Goal: Task Accomplishment & Management: Manage account settings

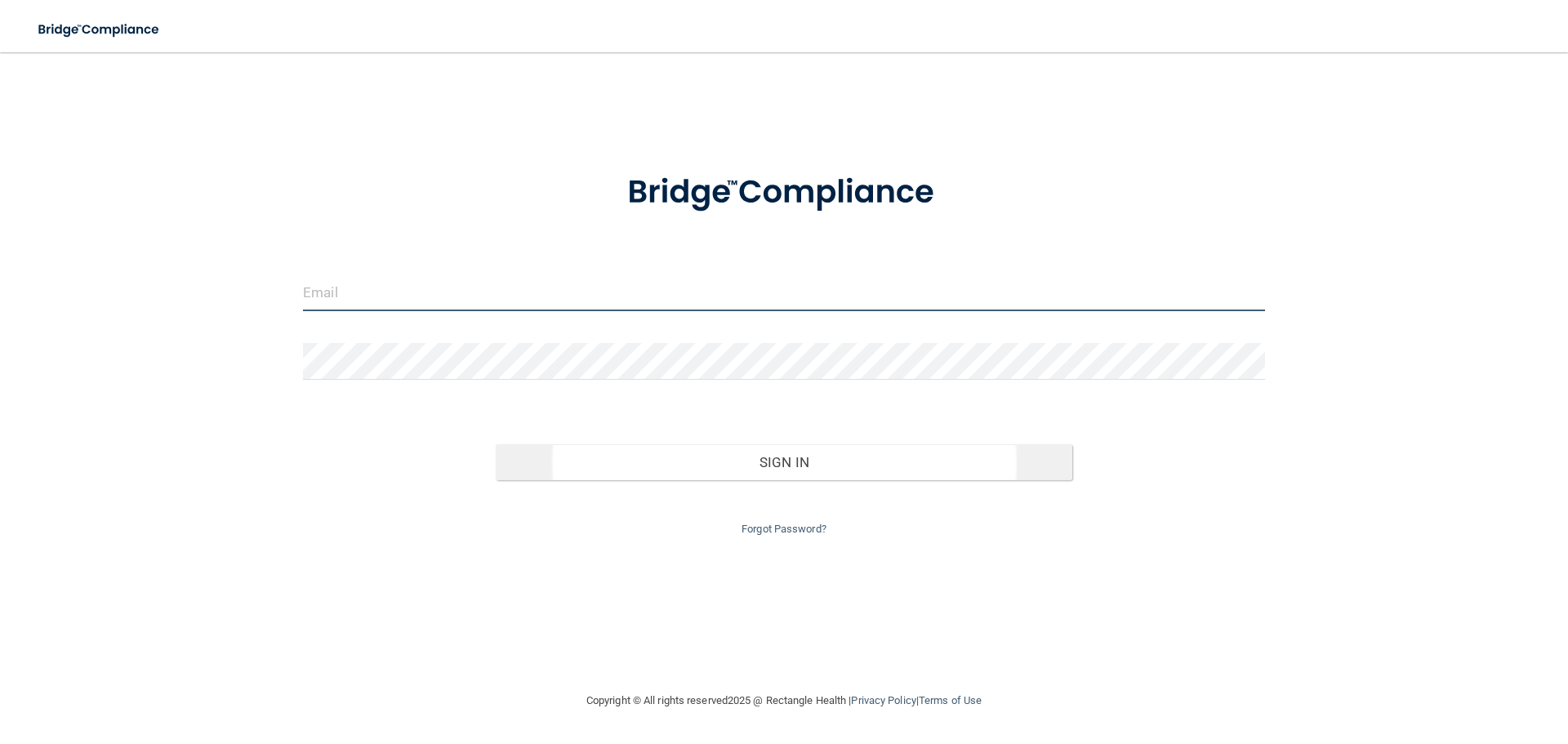
type input "[EMAIL_ADDRESS][DOMAIN_NAME]"
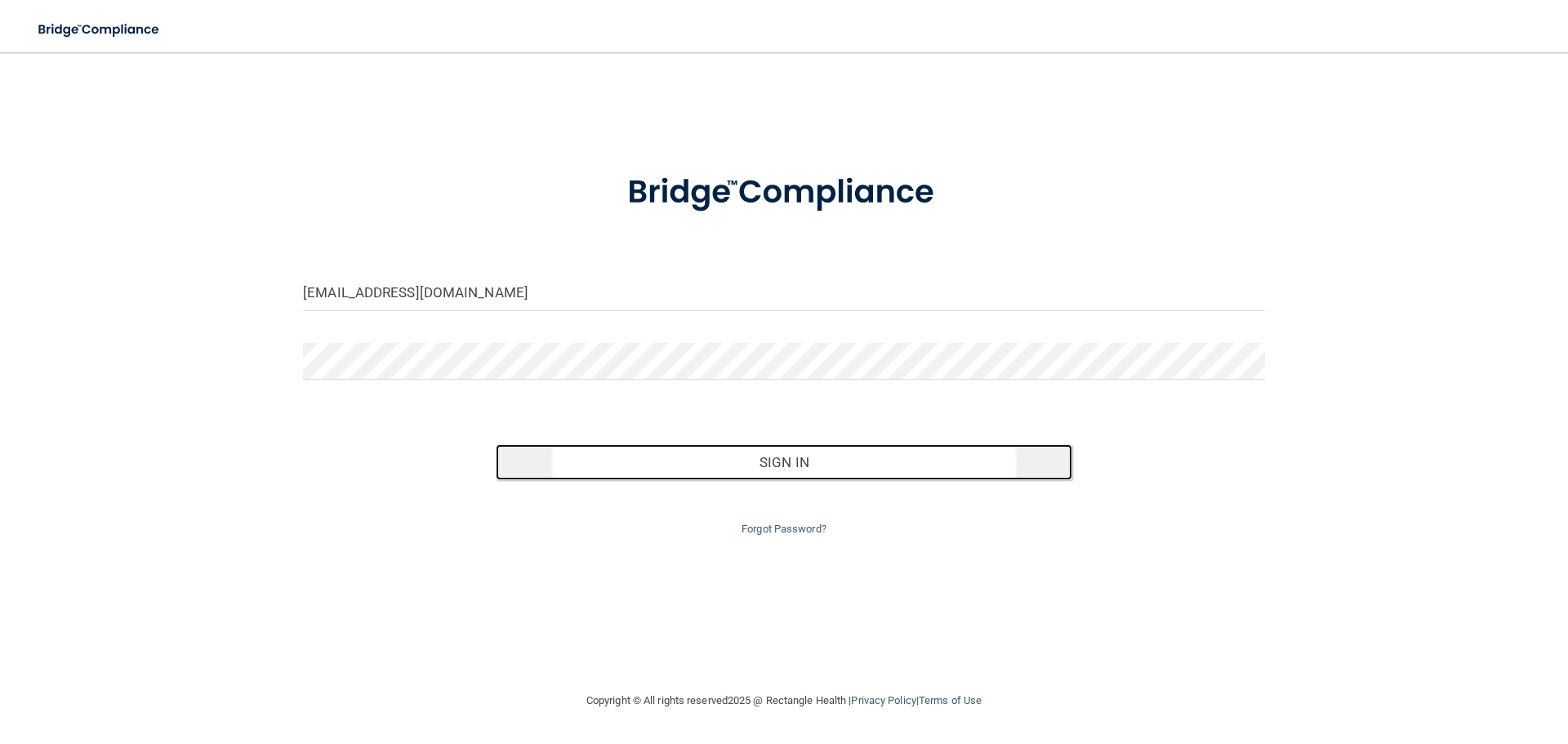
click at [782, 459] on button "Sign In" at bounding box center [784, 462] width 577 height 36
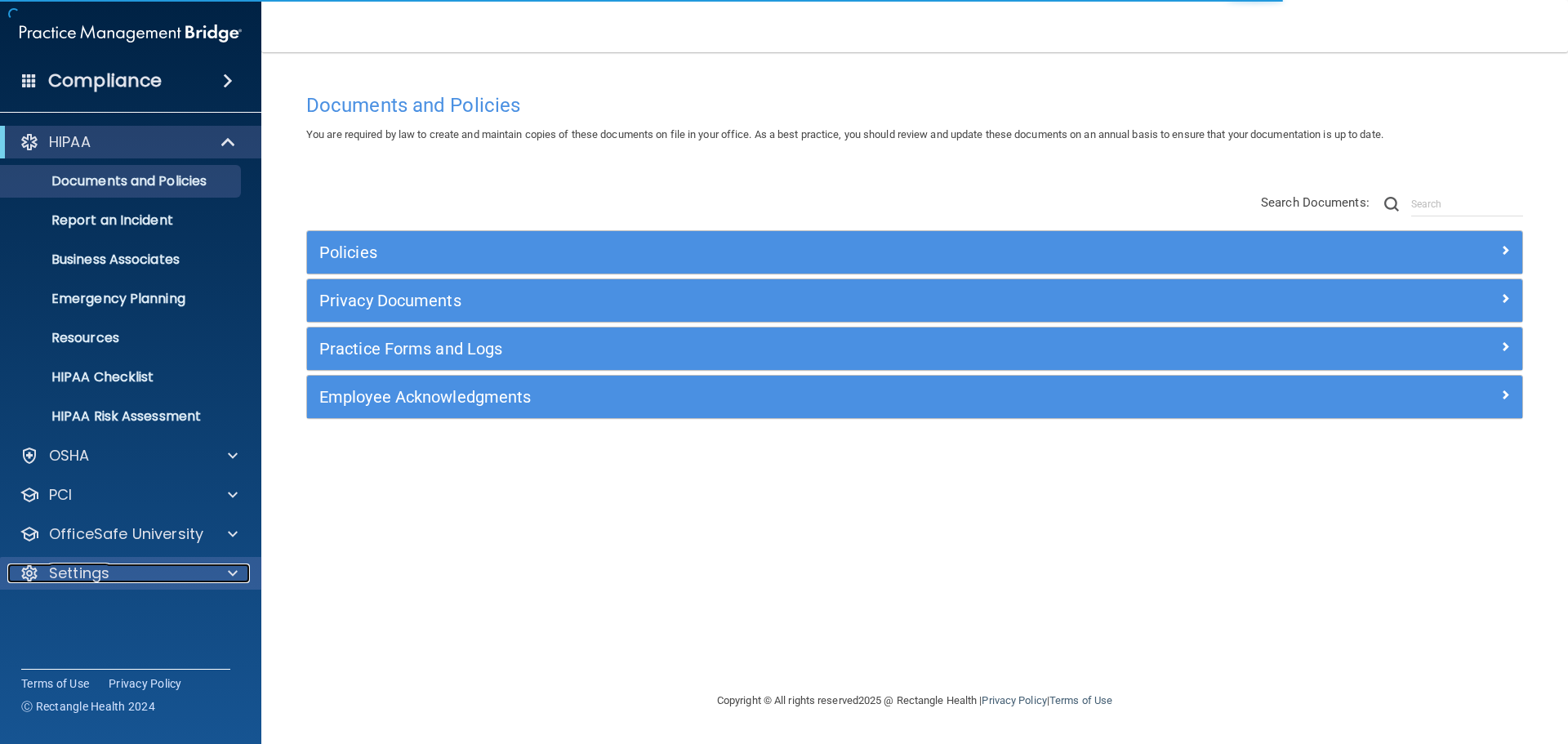
click at [228, 575] on span at bounding box center [233, 572] width 10 height 19
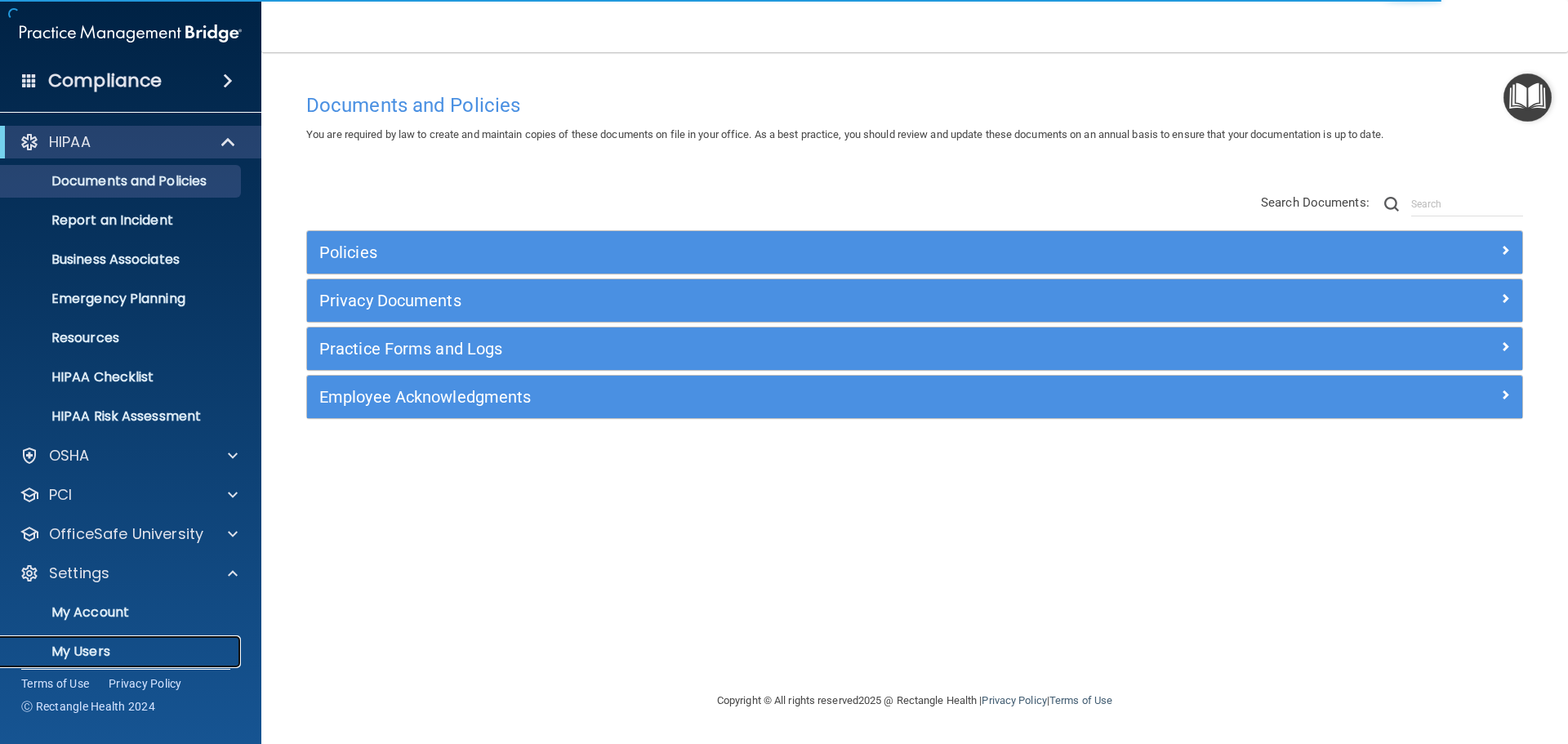
click at [85, 648] on p "My Users" at bounding box center [122, 652] width 223 height 17
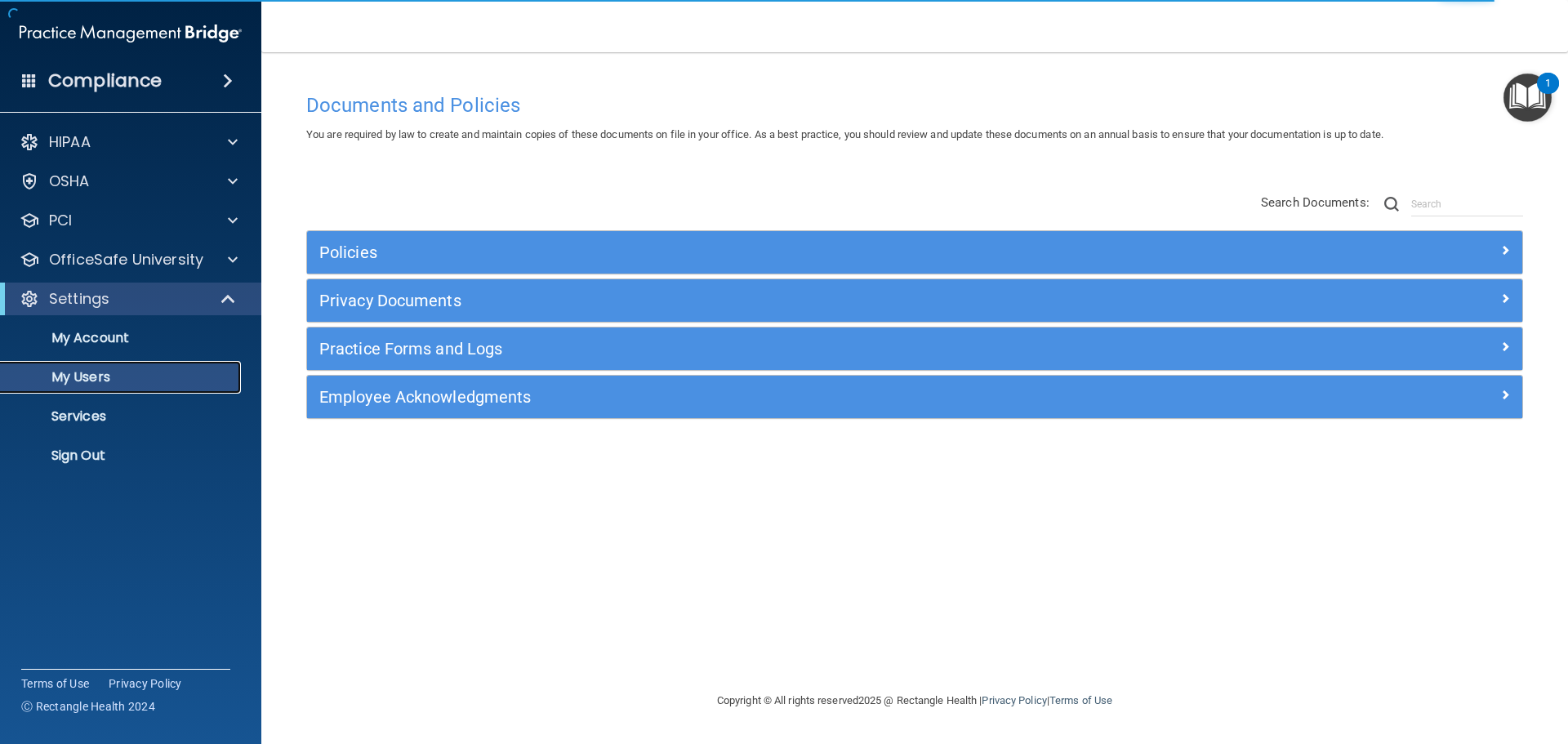
select select "20"
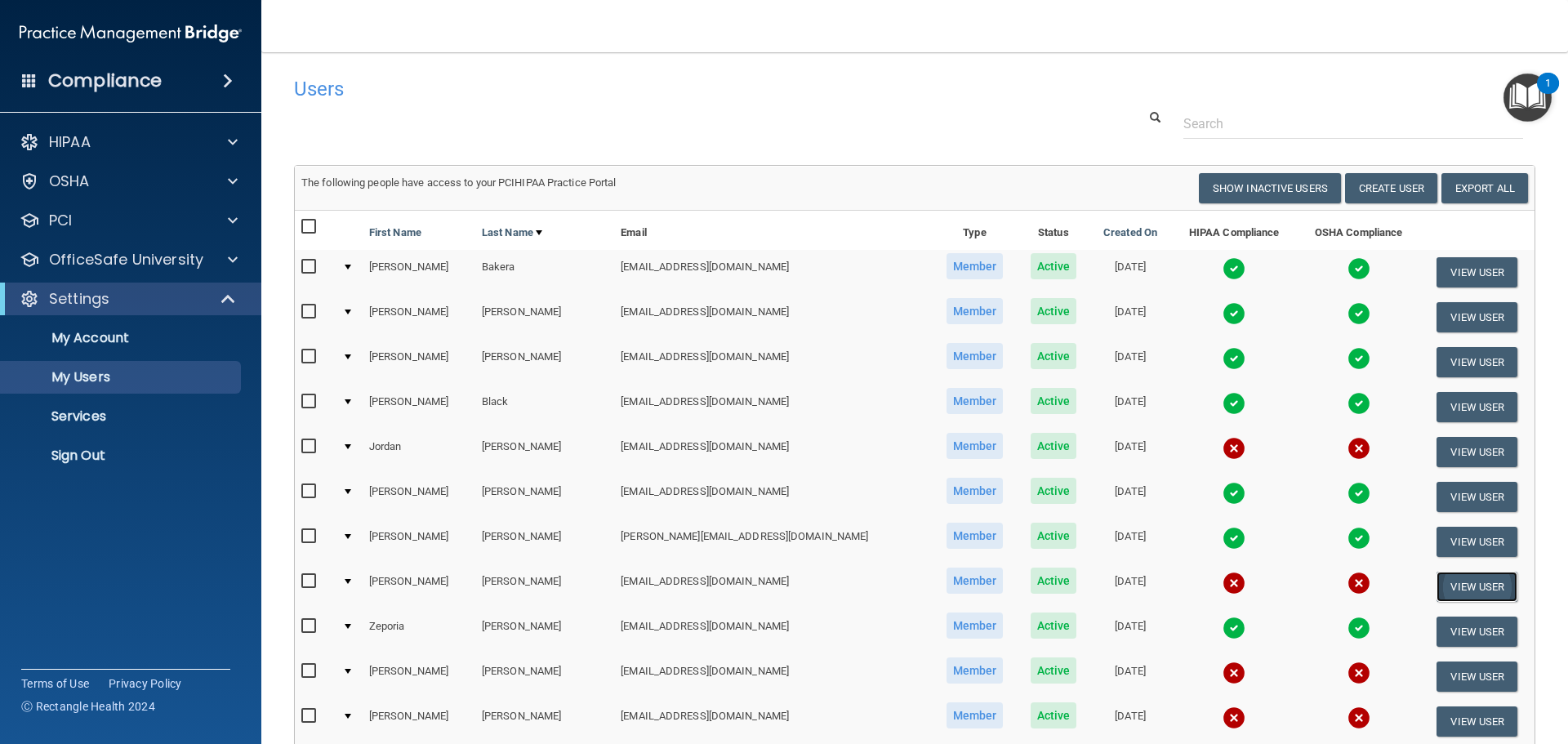
click at [1459, 587] on button "View User" at bounding box center [1477, 587] width 81 height 30
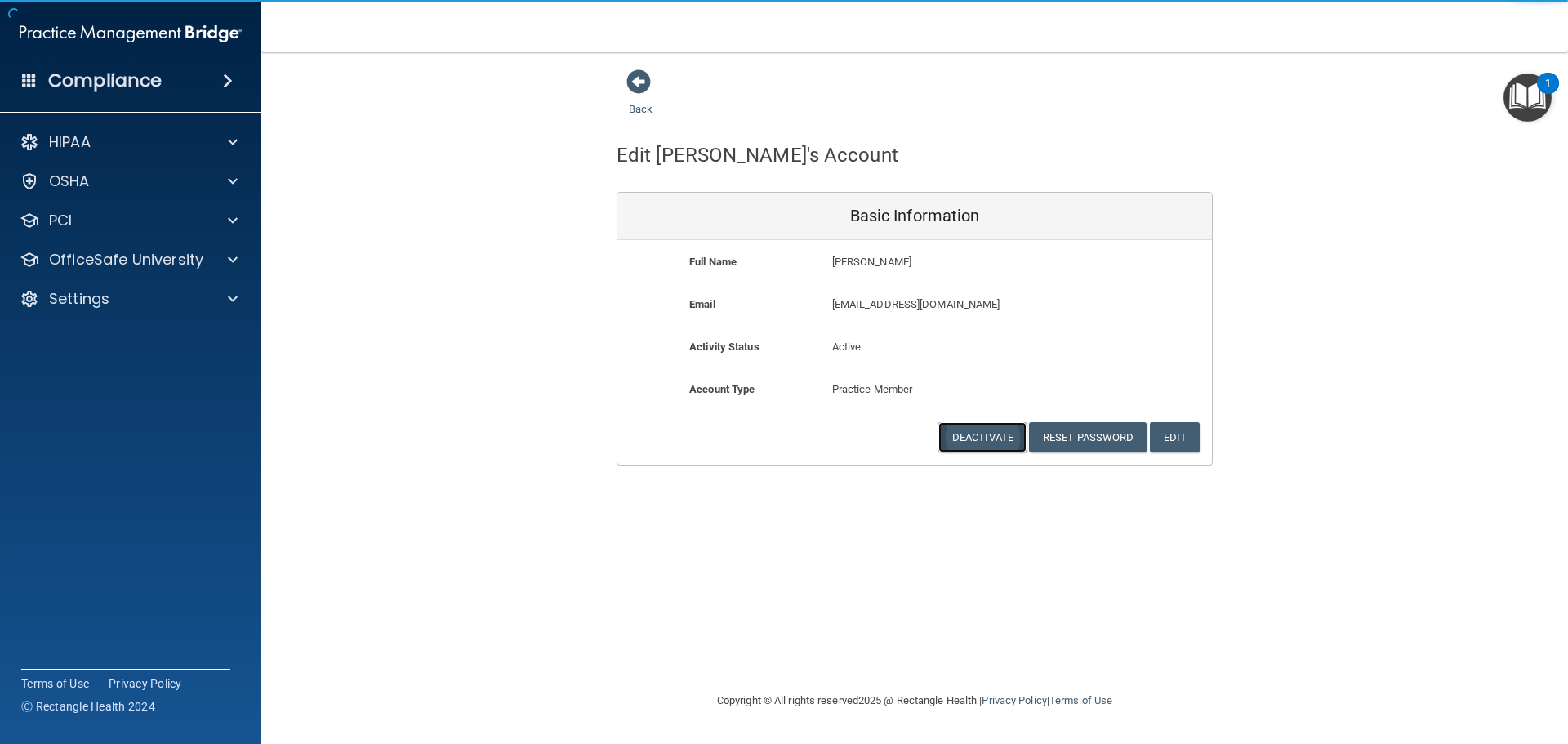
click at [976, 439] on button "Deactivate" at bounding box center [981, 438] width 88 height 30
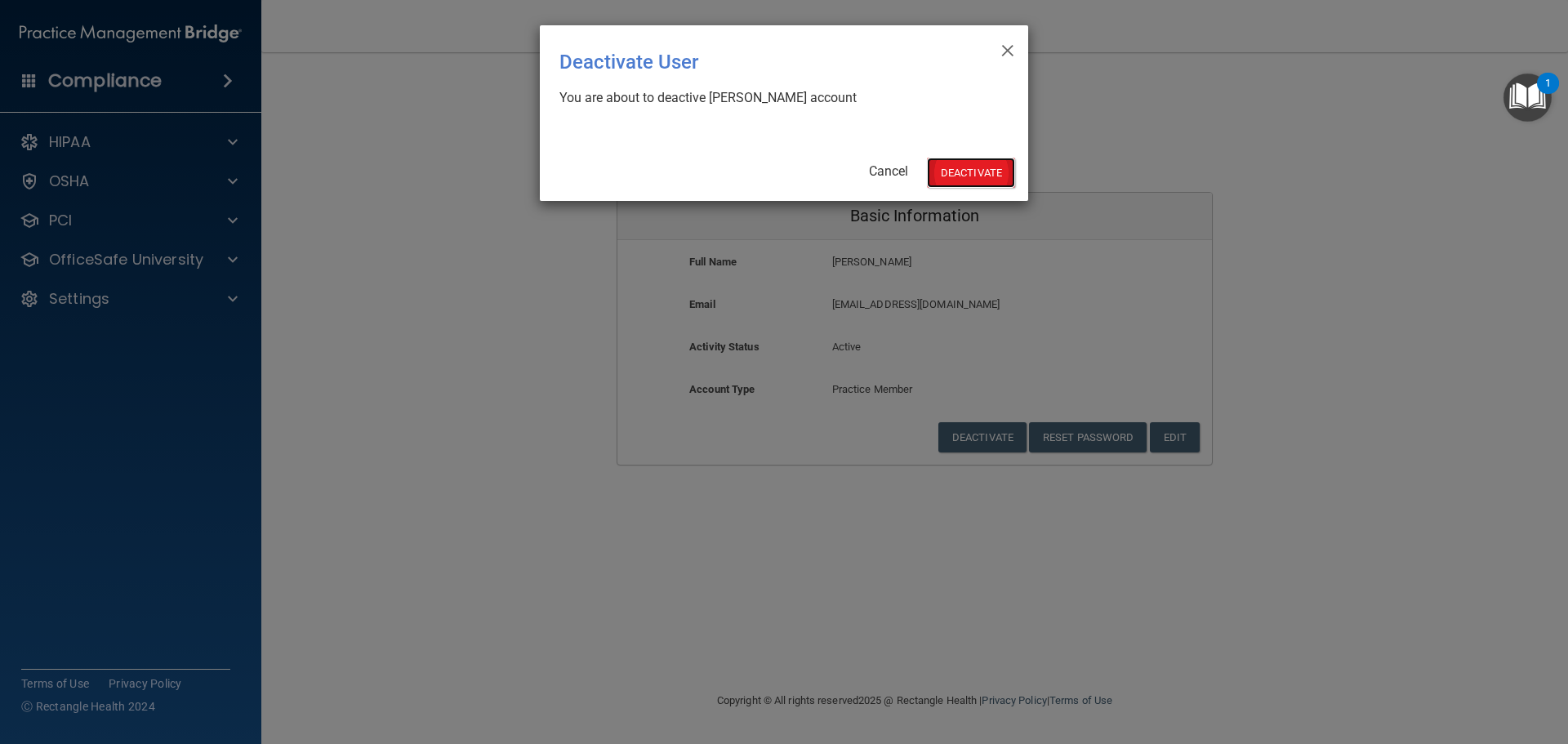
click at [986, 172] on button "Deactivate" at bounding box center [971, 172] width 88 height 30
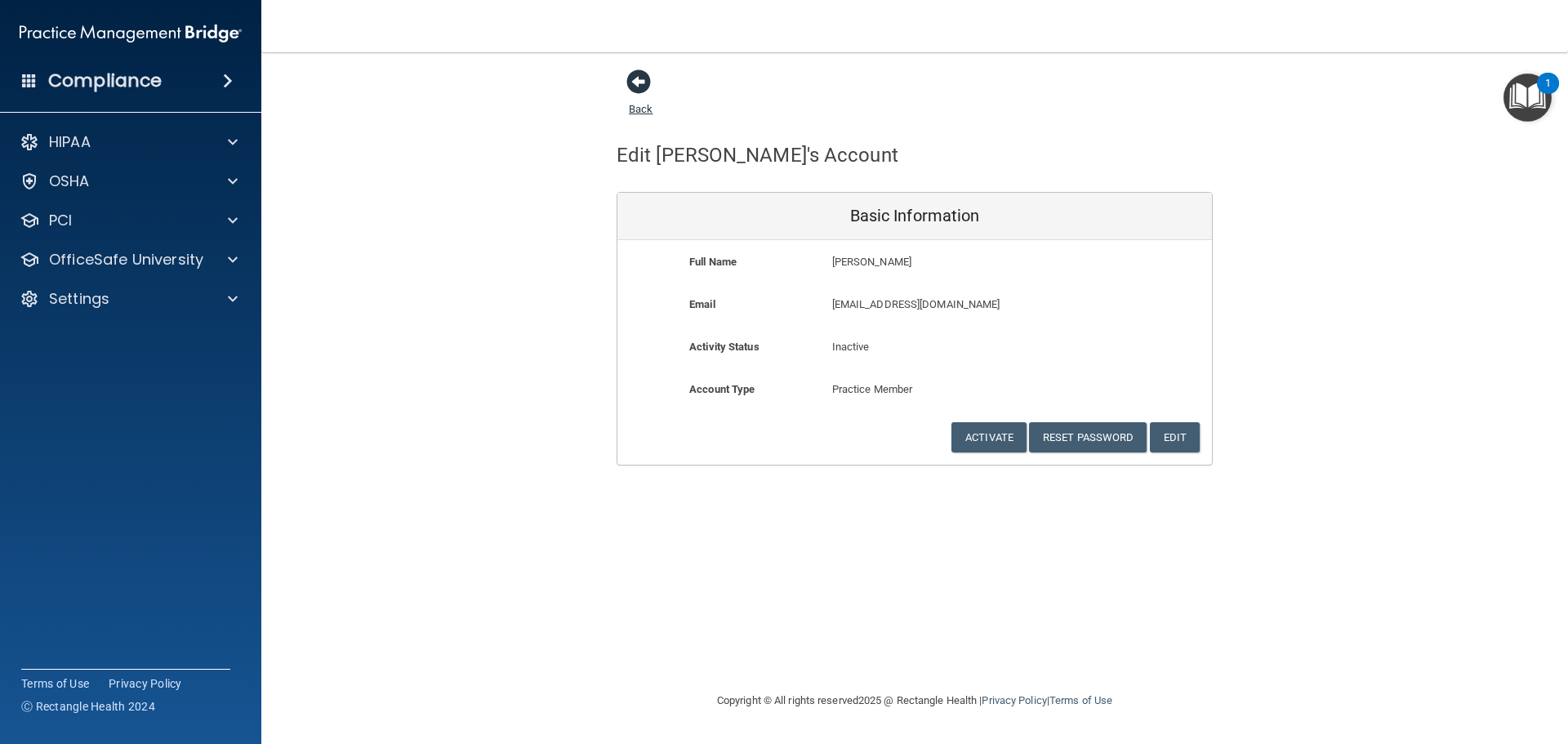
click at [643, 85] on span at bounding box center [638, 81] width 24 height 24
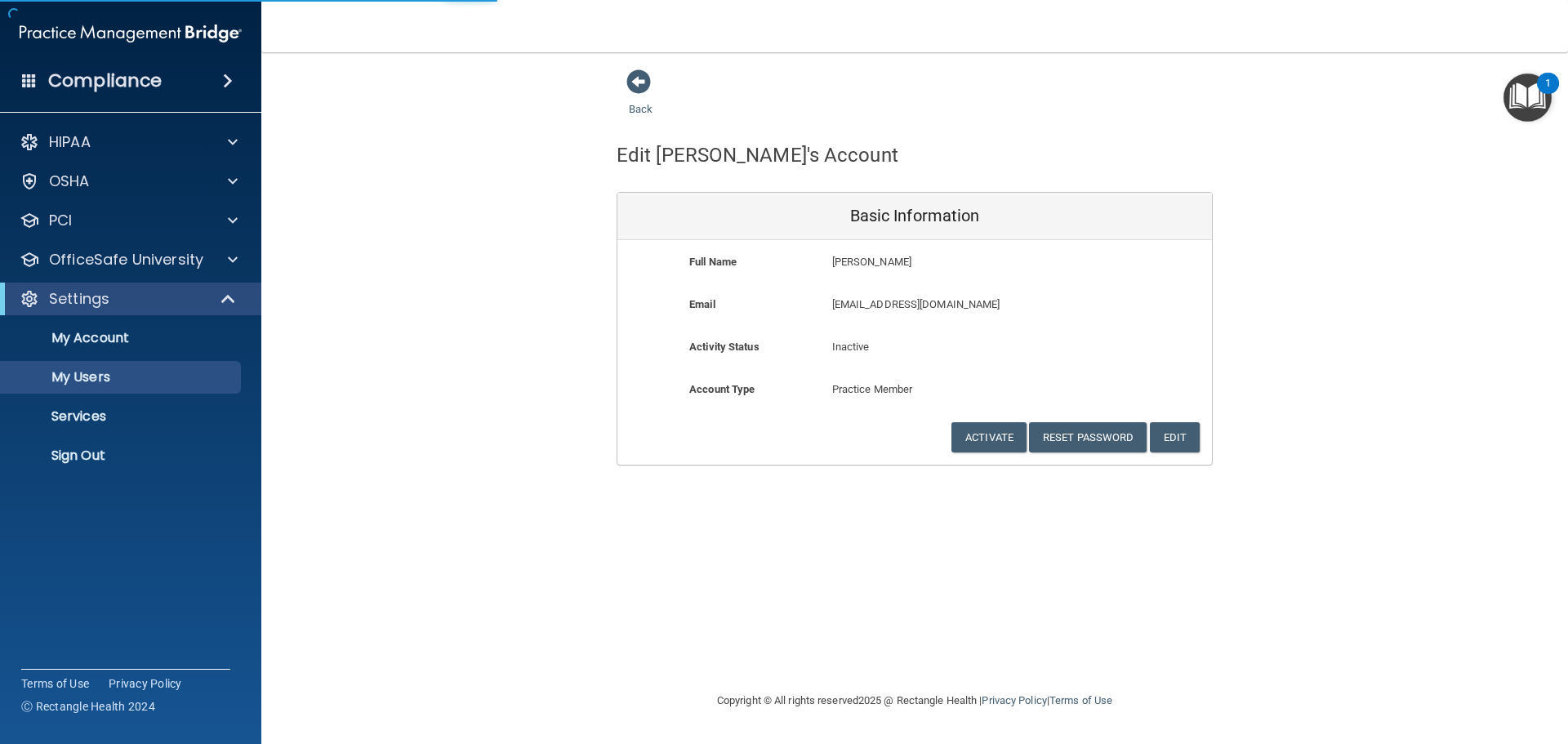
select select "20"
